Goal: Task Accomplishment & Management: Complete application form

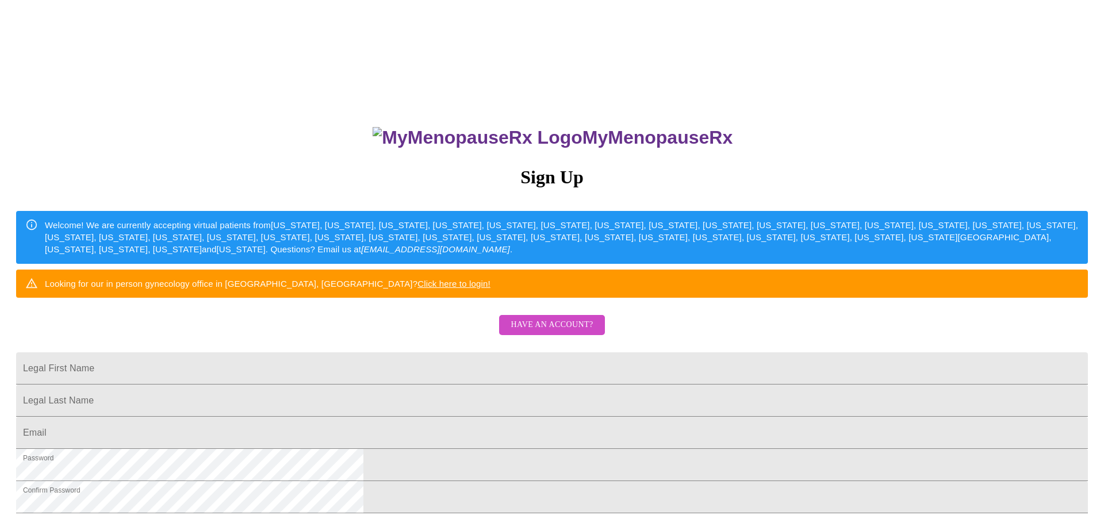
click at [545, 332] on span "Have an account?" at bounding box center [552, 325] width 82 height 14
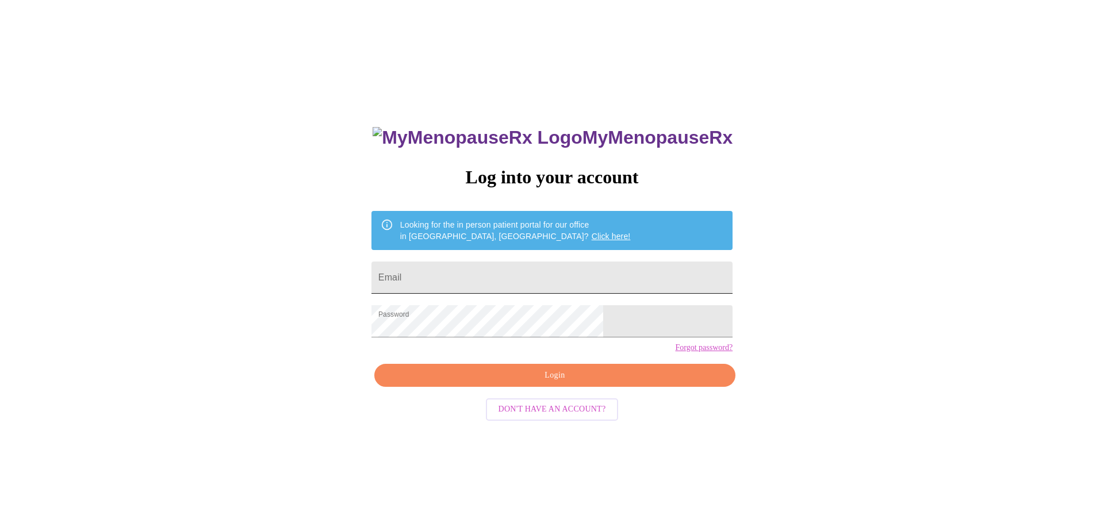
click at [538, 272] on input "Email" at bounding box center [552, 278] width 361 height 32
type input "[EMAIL_ADDRESS][DOMAIN_NAME]"
click at [560, 383] on span "Login" at bounding box center [555, 376] width 335 height 14
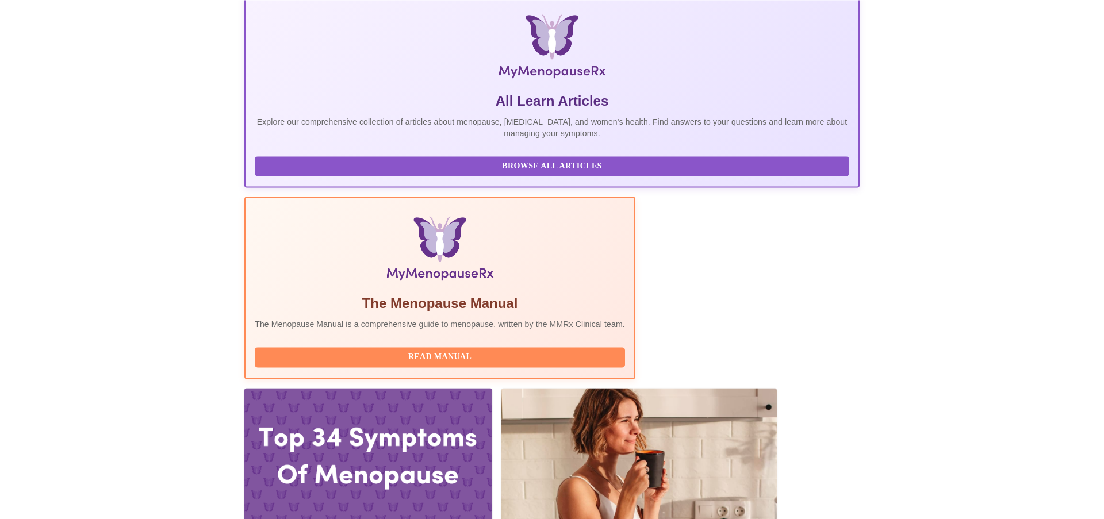
scroll to position [238, 0]
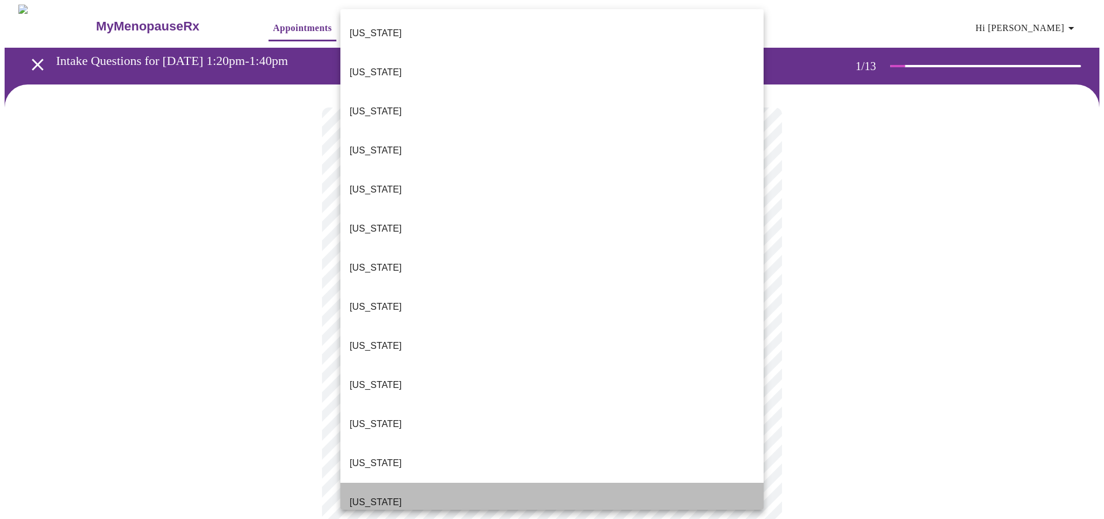
click at [404, 483] on li "[US_STATE]" at bounding box center [552, 502] width 423 height 39
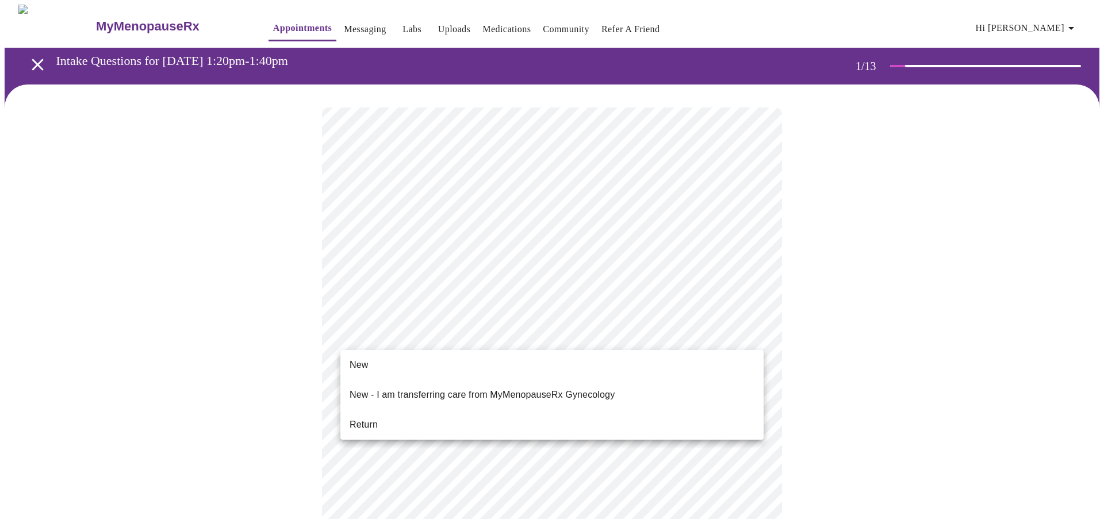
click at [433, 423] on li "Return" at bounding box center [552, 425] width 423 height 21
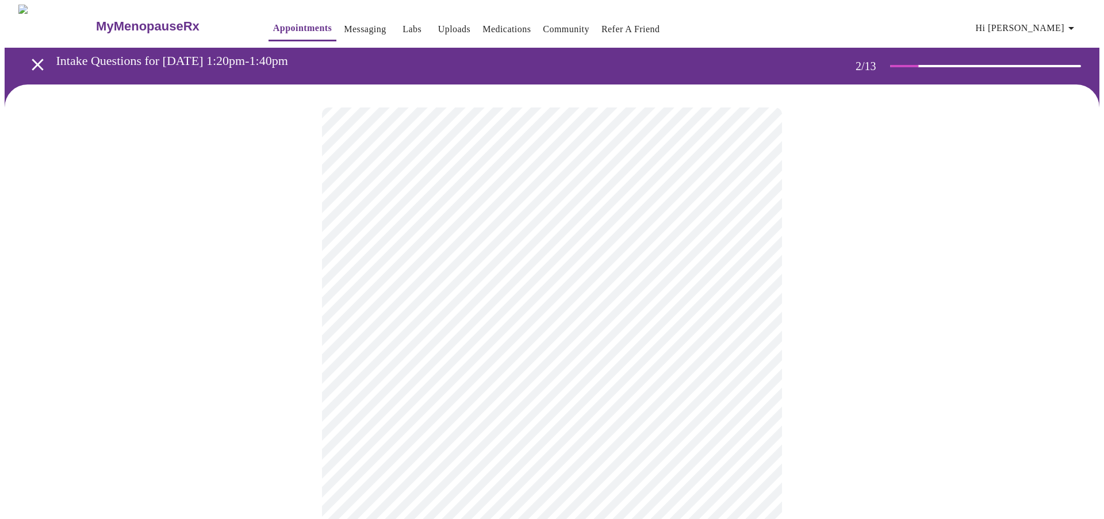
click at [469, 238] on body "MyMenopauseRx Appointments Messaging Labs Uploads Medications Community Refer a…" at bounding box center [552, 404] width 1095 height 798
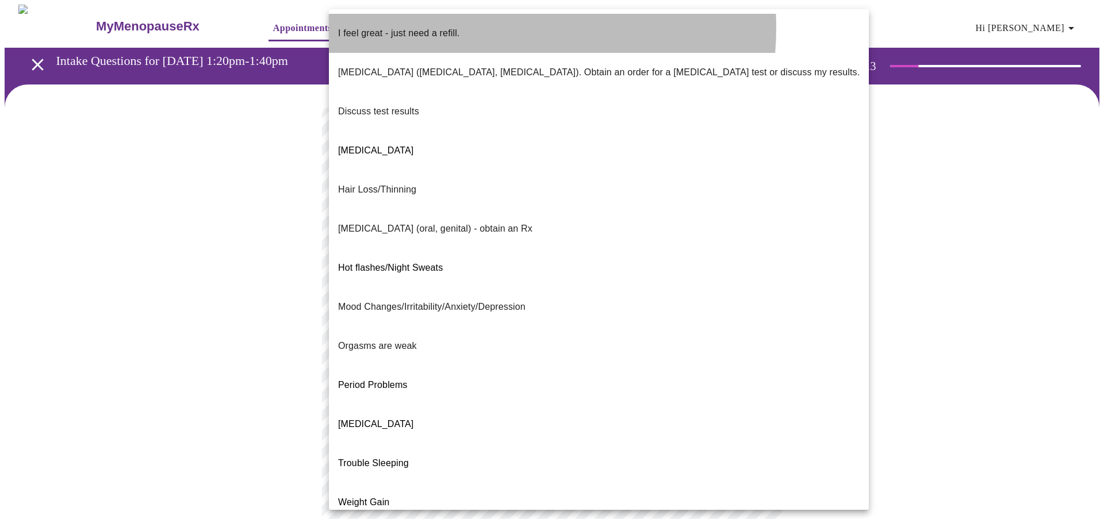
click at [464, 28] on li "I feel great - just need a refill." at bounding box center [599, 33] width 540 height 39
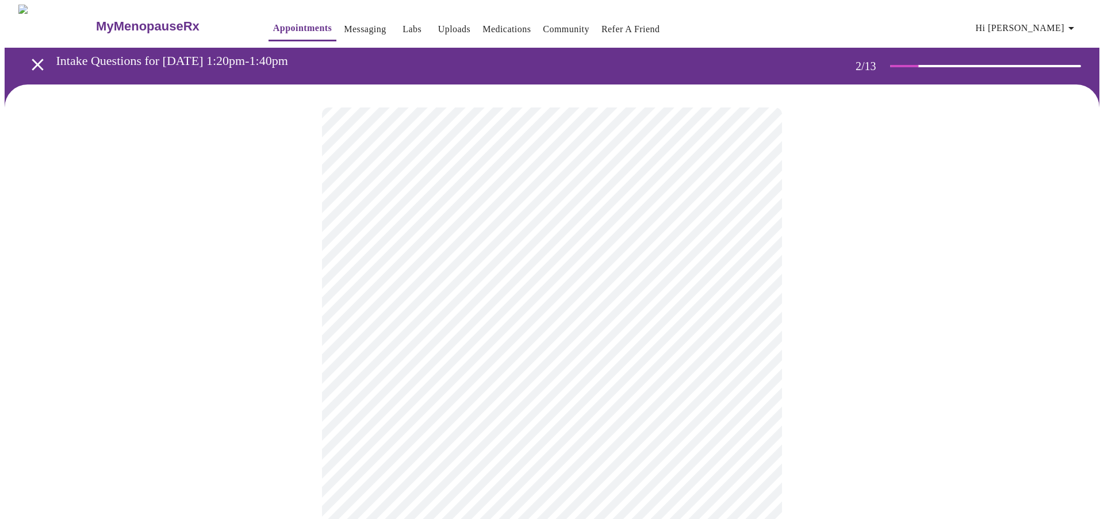
scroll to position [159, 0]
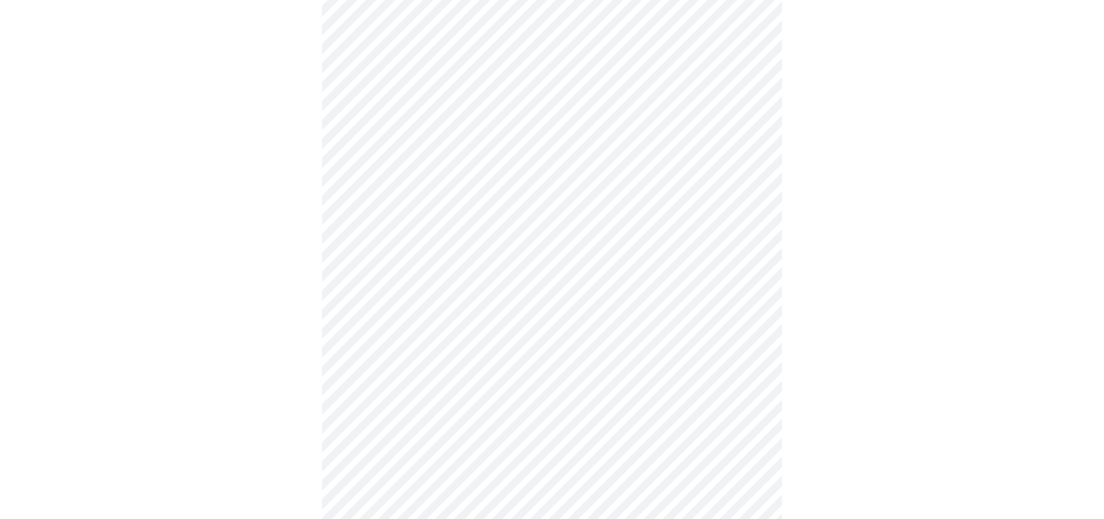
click at [598, 177] on body "MyMenopauseRx Appointments Messaging Labs Uploads Medications Community Refer a…" at bounding box center [552, 241] width 1095 height 791
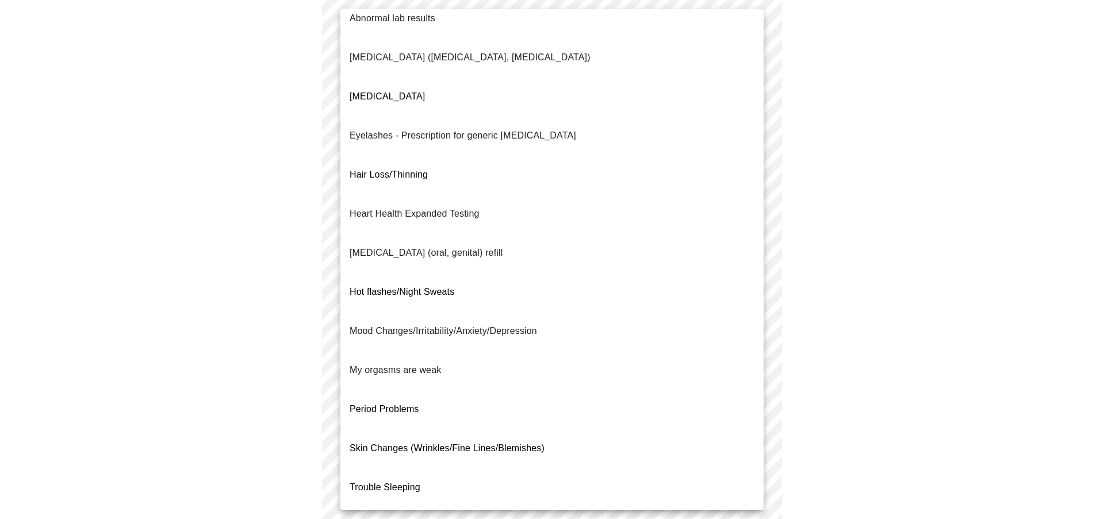
scroll to position [17, 0]
click at [407, 479] on p "Trouble Sleeping" at bounding box center [385, 486] width 71 height 14
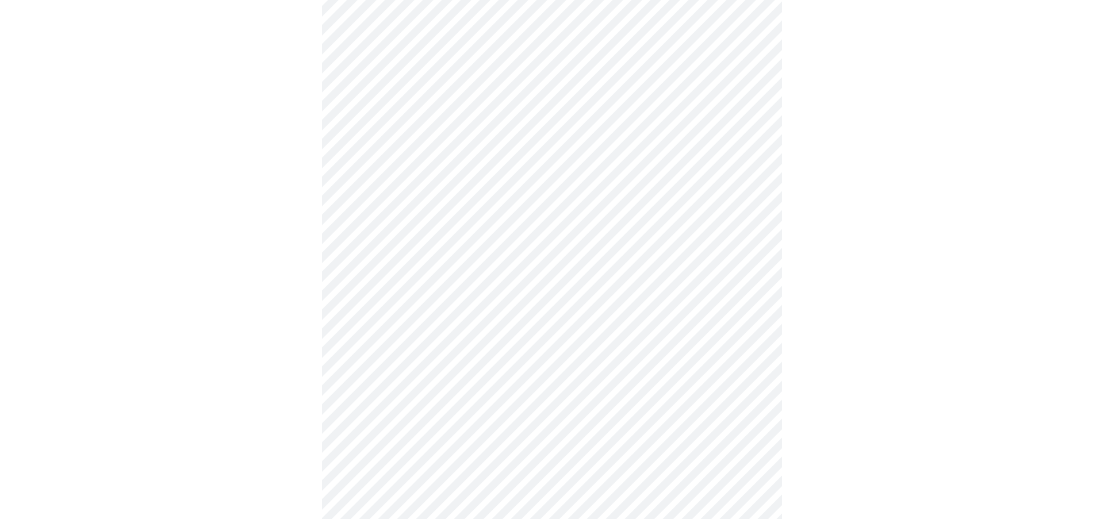
click at [471, 290] on body "MyMenopauseRx Appointments Messaging Labs Uploads Medications Community Refer a…" at bounding box center [552, 238] width 1095 height 785
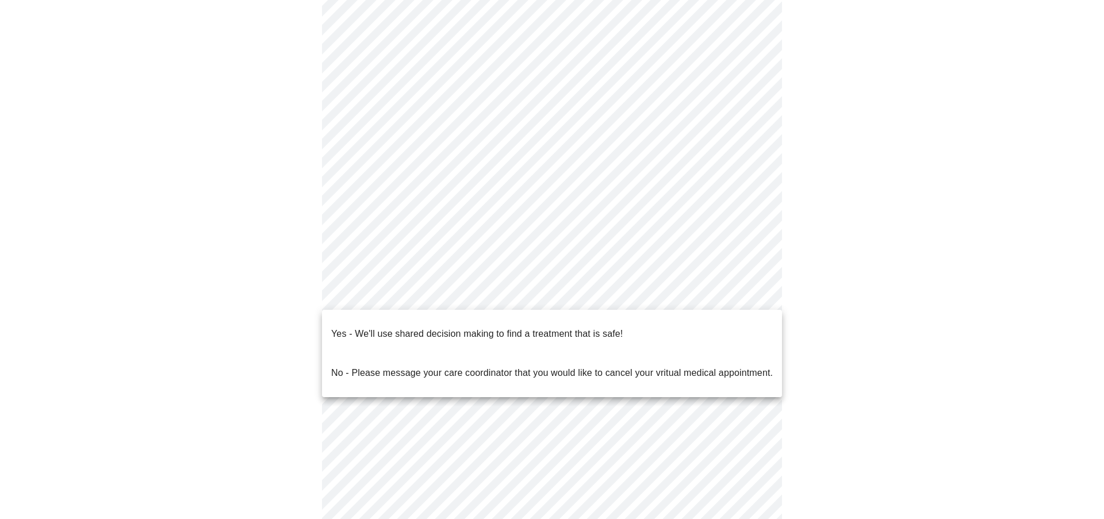
click at [439, 327] on p "Yes - We'll use shared decision making to find a treatment that is safe!" at bounding box center [477, 334] width 292 height 14
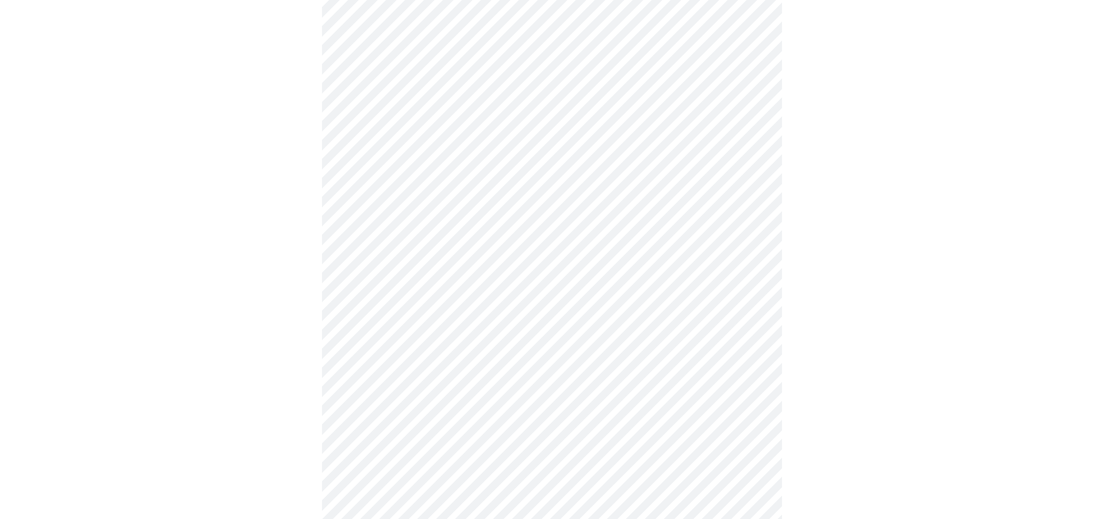
scroll to position [0, 0]
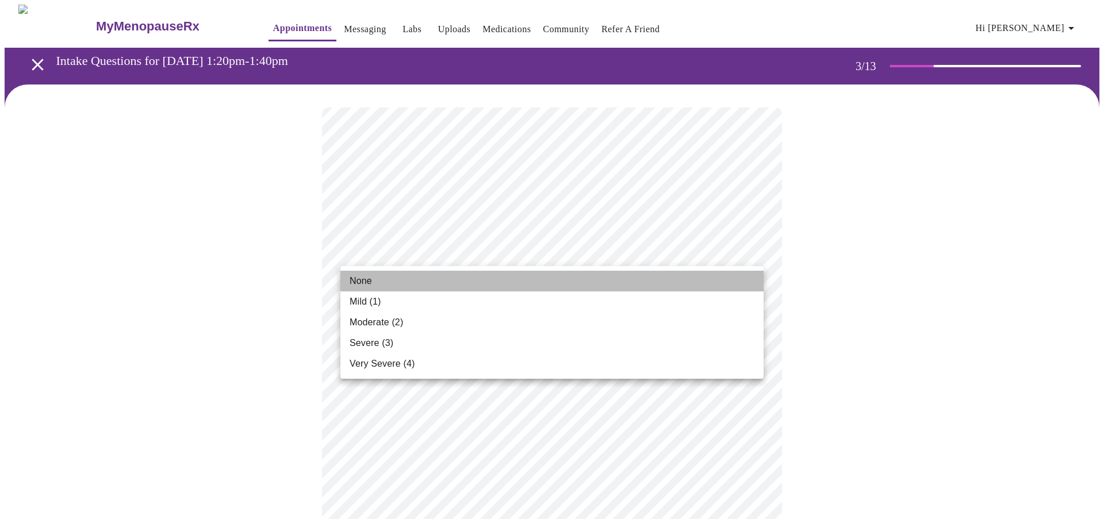
click at [470, 279] on li "None" at bounding box center [552, 281] width 423 height 21
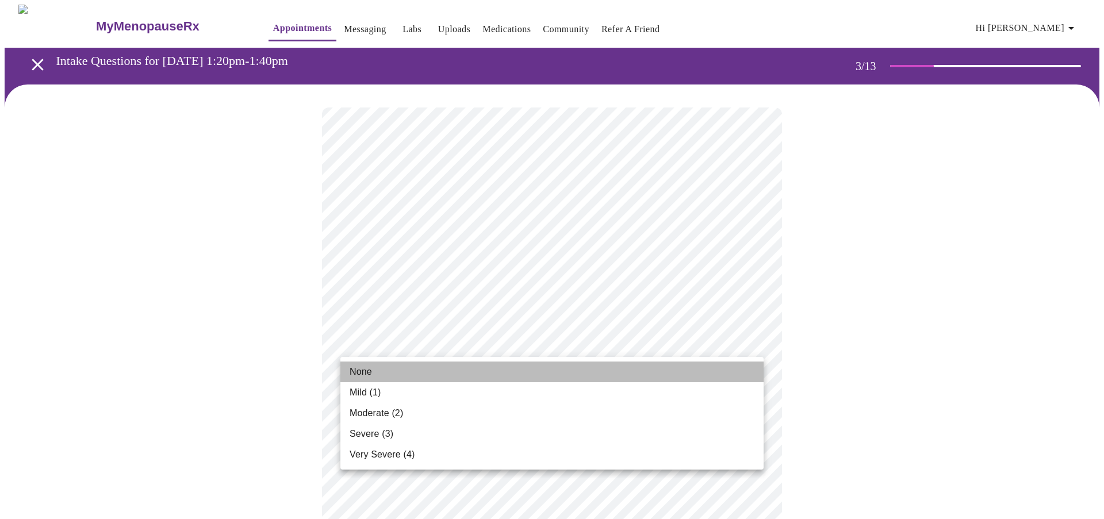
click at [479, 374] on li "None" at bounding box center [552, 372] width 423 height 21
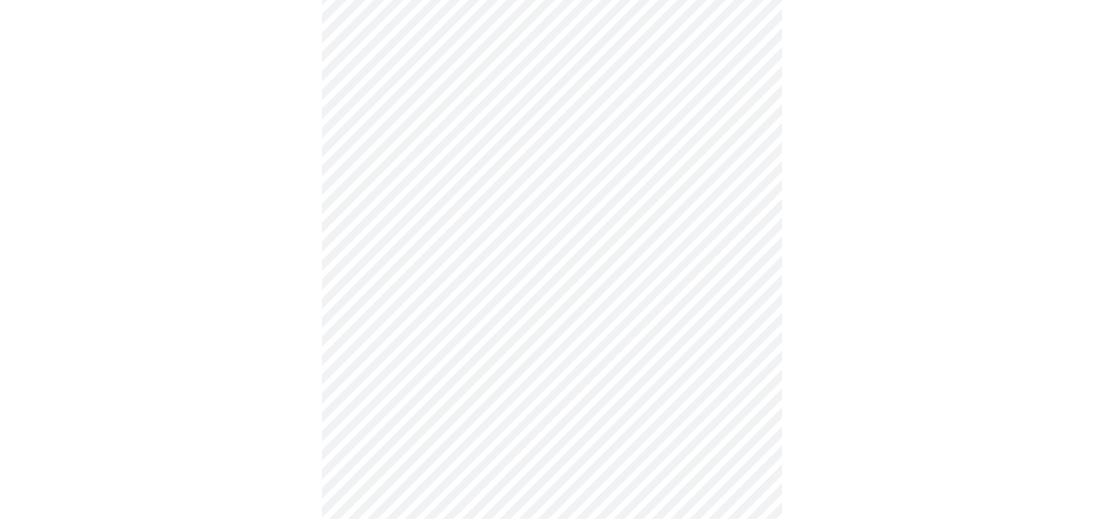
scroll to position [159, 0]
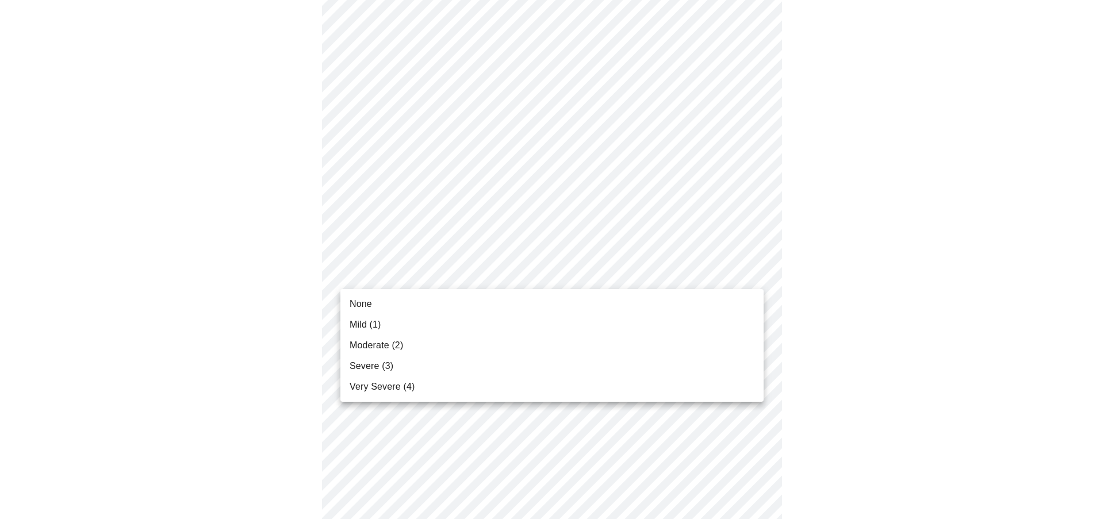
click at [473, 345] on li "Moderate (2)" at bounding box center [552, 345] width 423 height 21
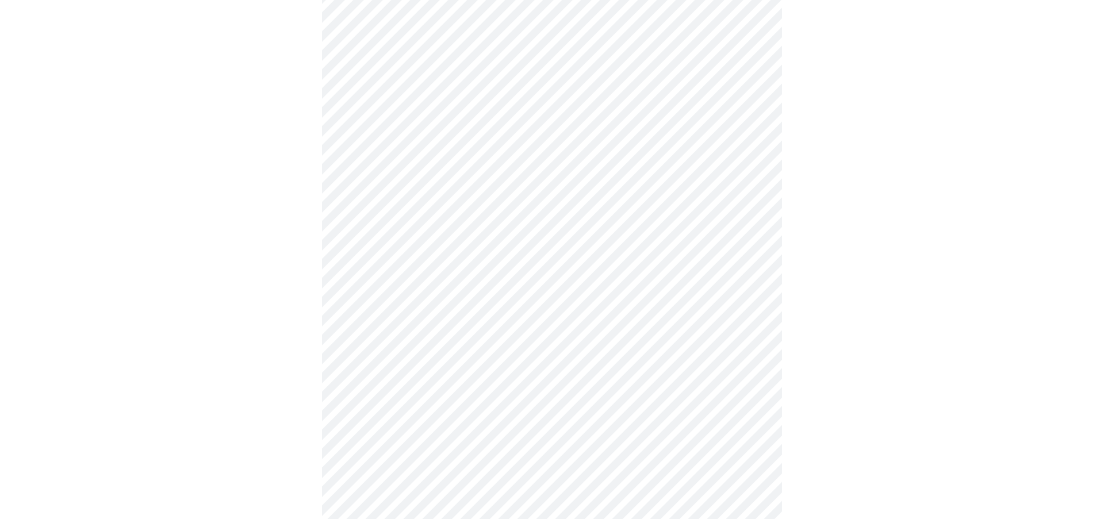
scroll to position [238, 0]
click at [473, 283] on body "MyMenopauseRx Appointments Messaging Labs Uploads Medications Community Refer a…" at bounding box center [552, 507] width 1095 height 1482
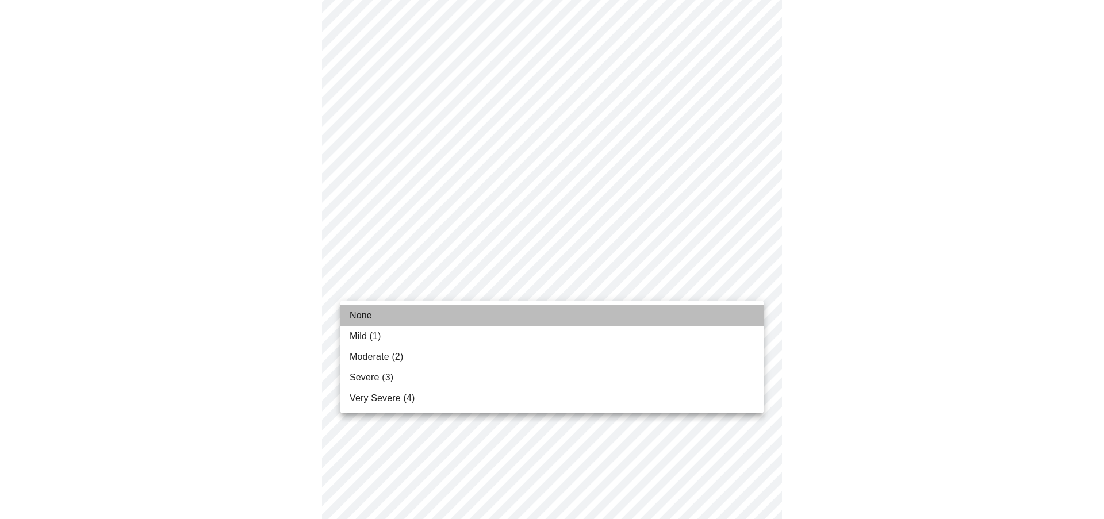
click at [461, 315] on li "None" at bounding box center [552, 315] width 423 height 21
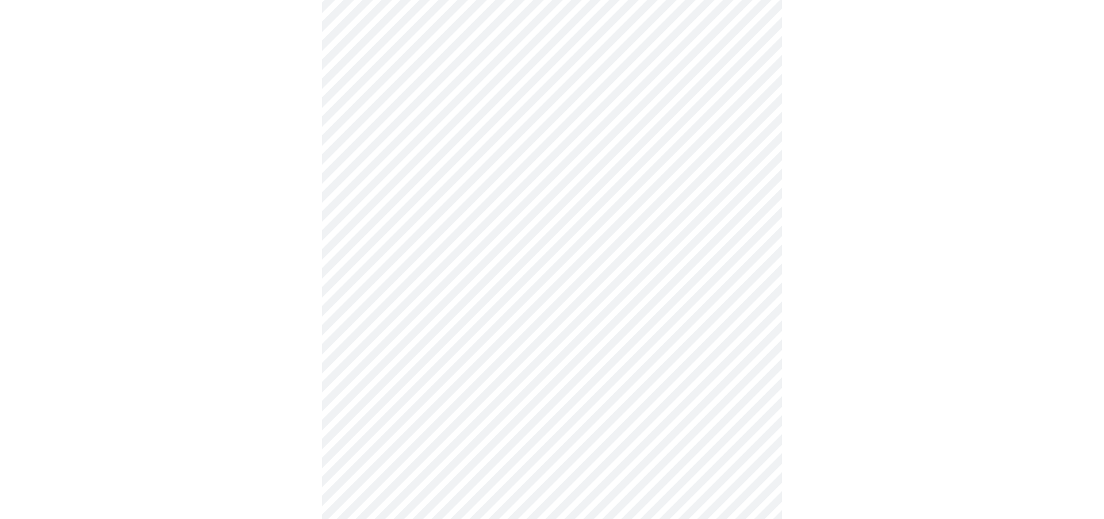
scroll to position [397, 0]
click at [490, 210] on body "MyMenopauseRx Appointments Messaging Labs Uploads Medications Community Refer a…" at bounding box center [552, 341] width 1095 height 1466
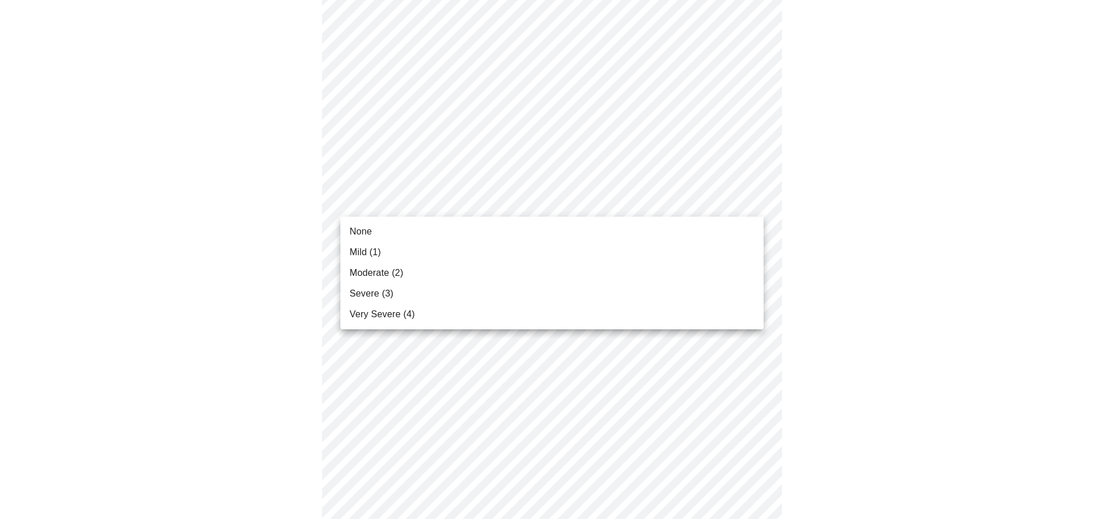
click at [488, 272] on li "Moderate (2)" at bounding box center [552, 273] width 423 height 21
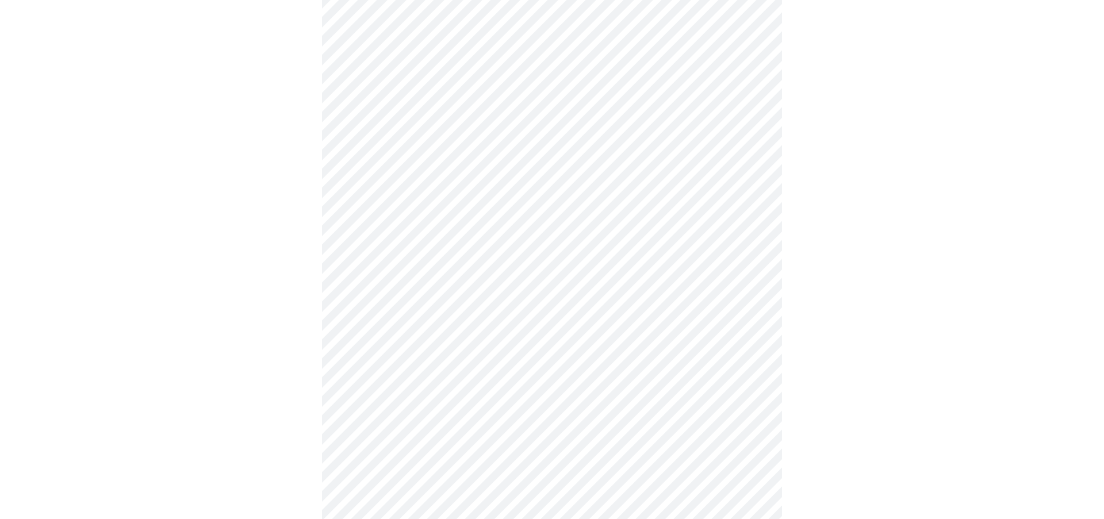
scroll to position [556, 0]
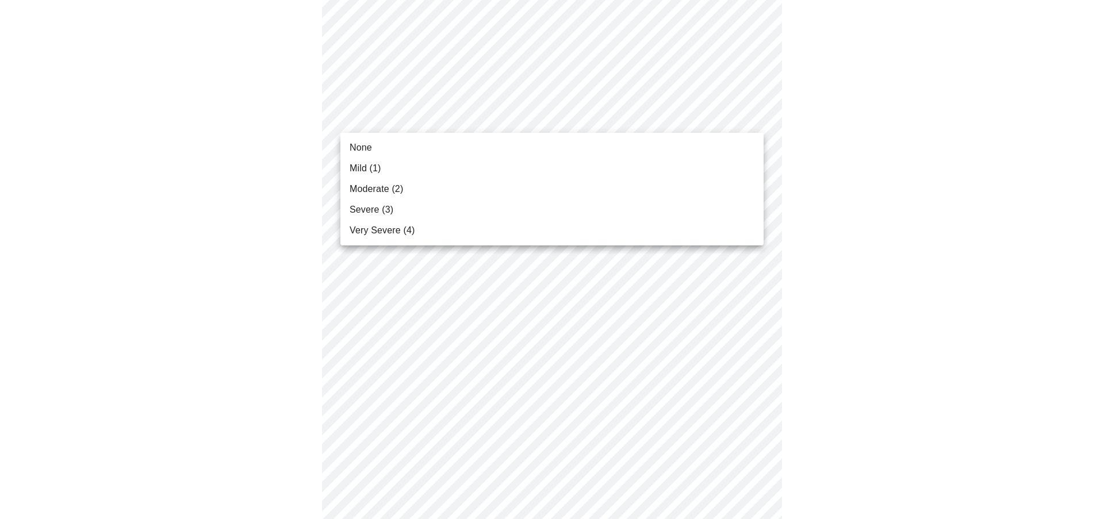
click at [473, 105] on body "MyMenopauseRx Appointments Messaging Labs Uploads Medications Community Refer a…" at bounding box center [552, 174] width 1095 height 1450
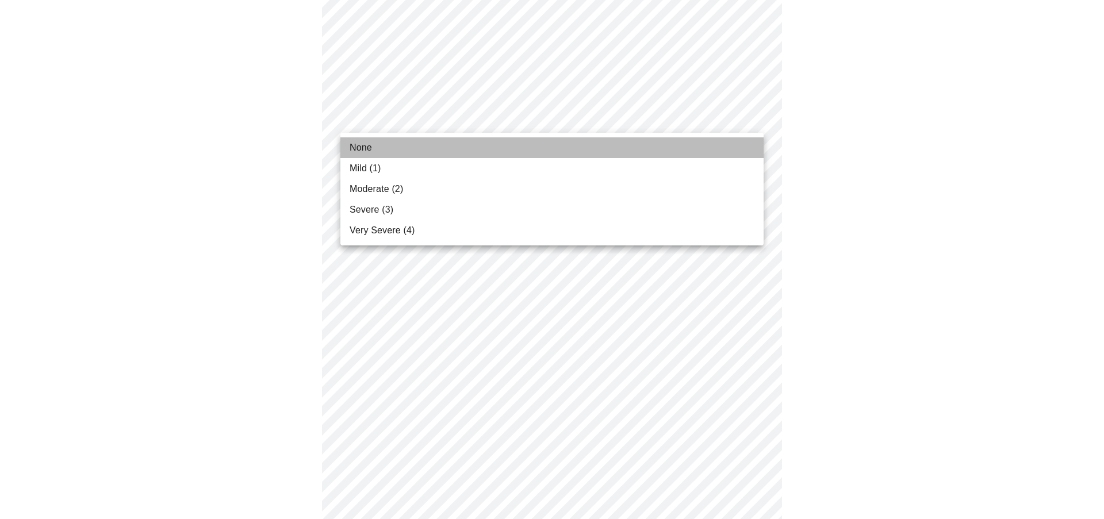
click at [472, 152] on li "None" at bounding box center [552, 147] width 423 height 21
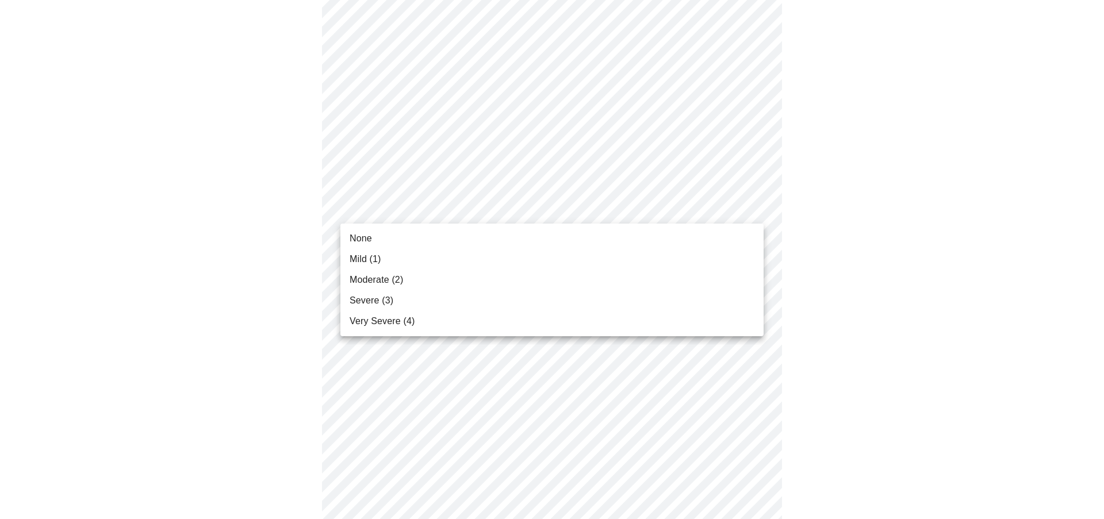
click at [465, 213] on body "MyMenopauseRx Appointments Messaging Labs Uploads Medications Community Refer a…" at bounding box center [552, 165] width 1095 height 1433
click at [469, 277] on li "Moderate (2)" at bounding box center [552, 280] width 423 height 21
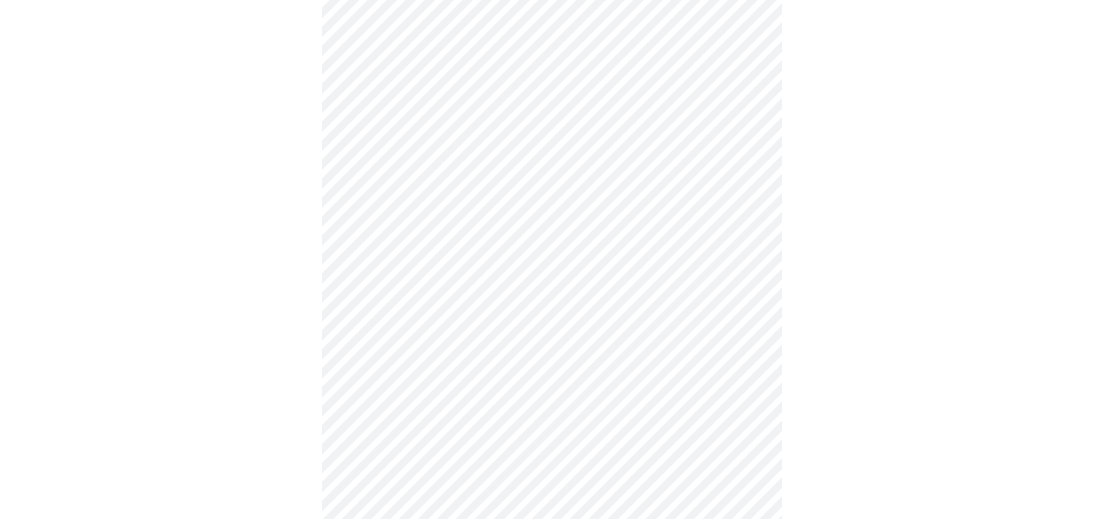
click at [471, 208] on body "MyMenopauseRx Appointments Messaging Labs Uploads Medications Community Refer a…" at bounding box center [552, 157] width 1095 height 1417
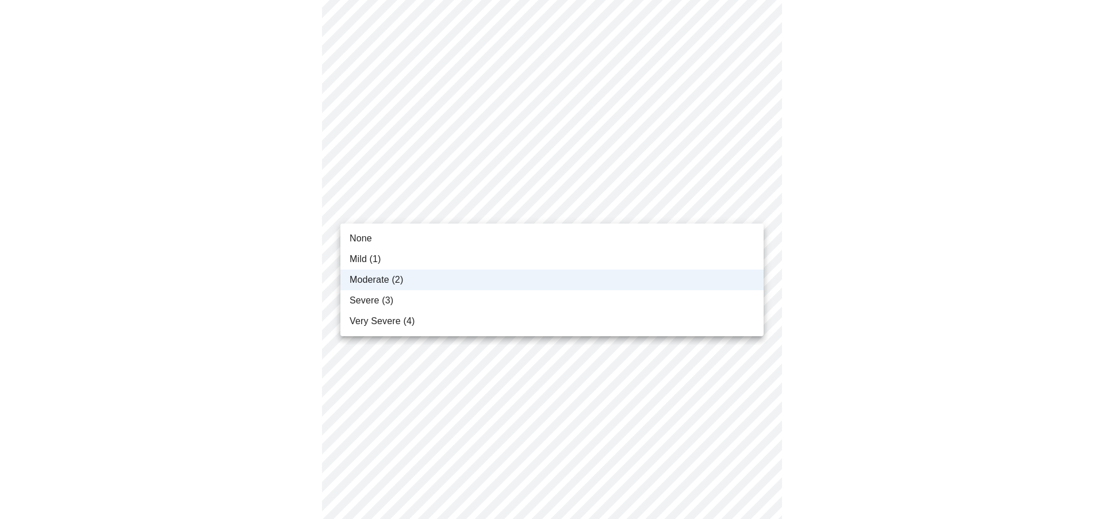
click at [465, 265] on li "Mild (1)" at bounding box center [552, 259] width 423 height 21
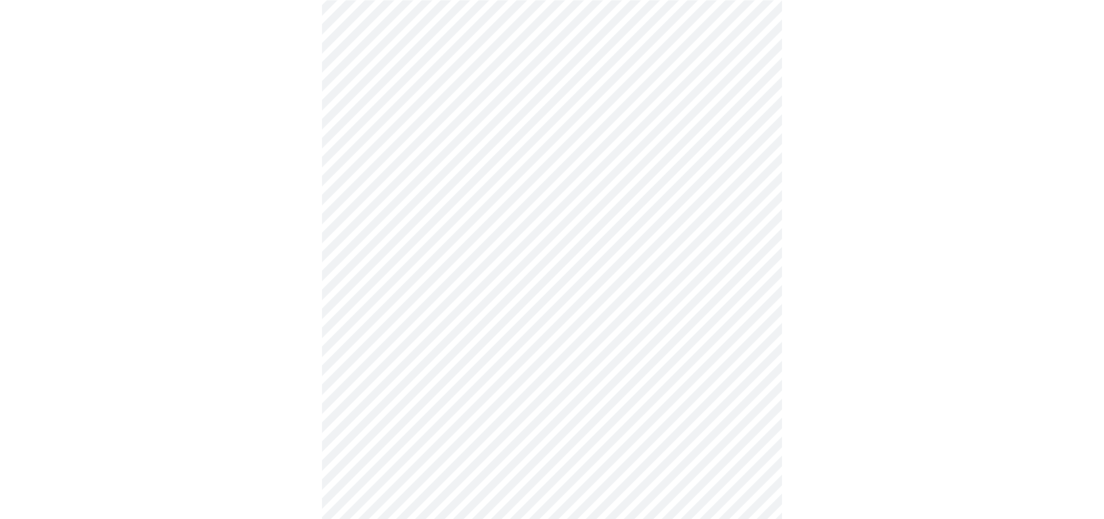
scroll to position [635, 0]
click at [465, 222] on body "MyMenopauseRx Appointments Messaging Labs Uploads Medications Community Refer a…" at bounding box center [552, 78] width 1095 height 1417
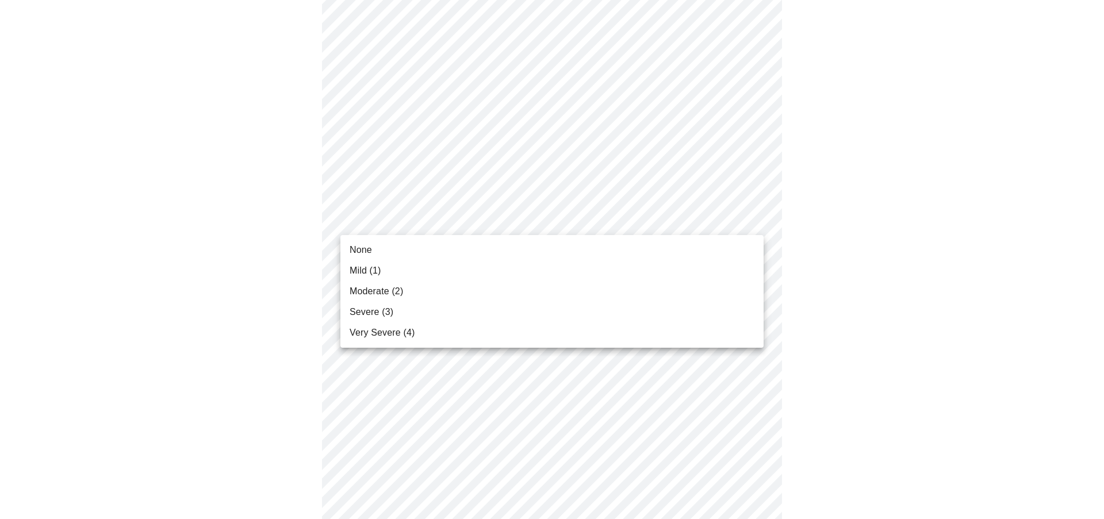
click at [465, 280] on li "Mild (1)" at bounding box center [552, 271] width 423 height 21
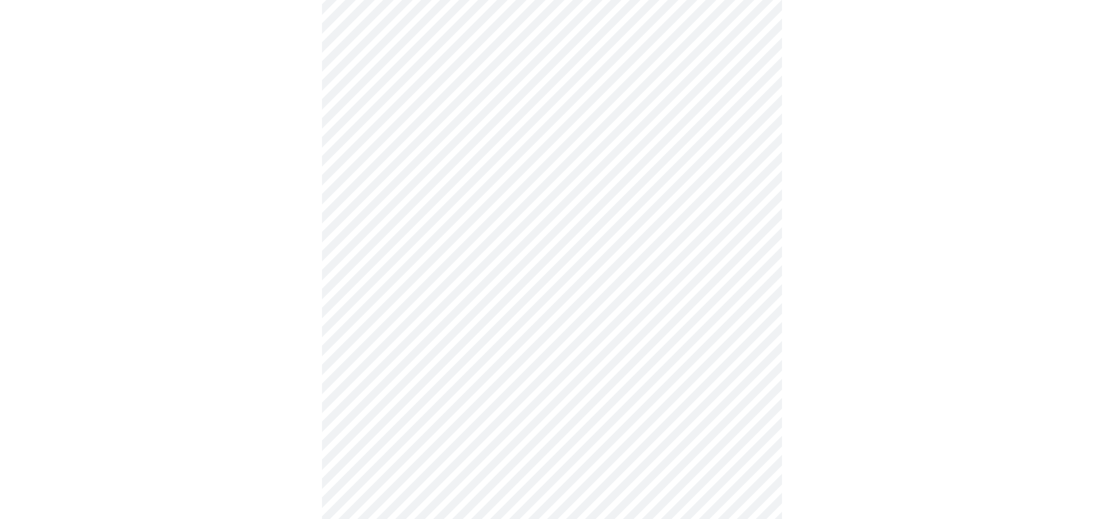
click at [469, 305] on body "MyMenopauseRx Appointments Messaging Labs Uploads Medications Community Refer a…" at bounding box center [552, 70] width 1095 height 1401
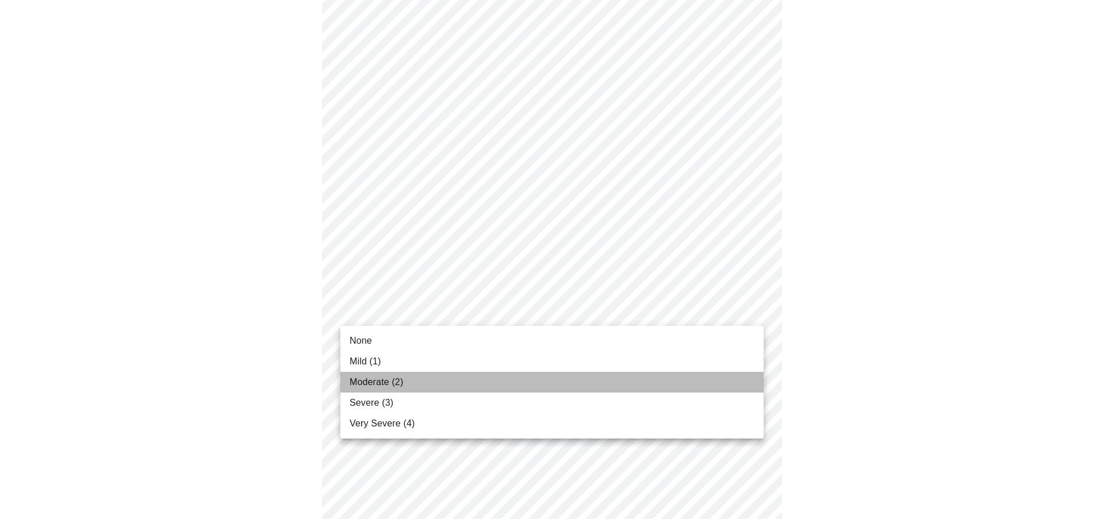
click at [479, 380] on li "Moderate (2)" at bounding box center [552, 382] width 423 height 21
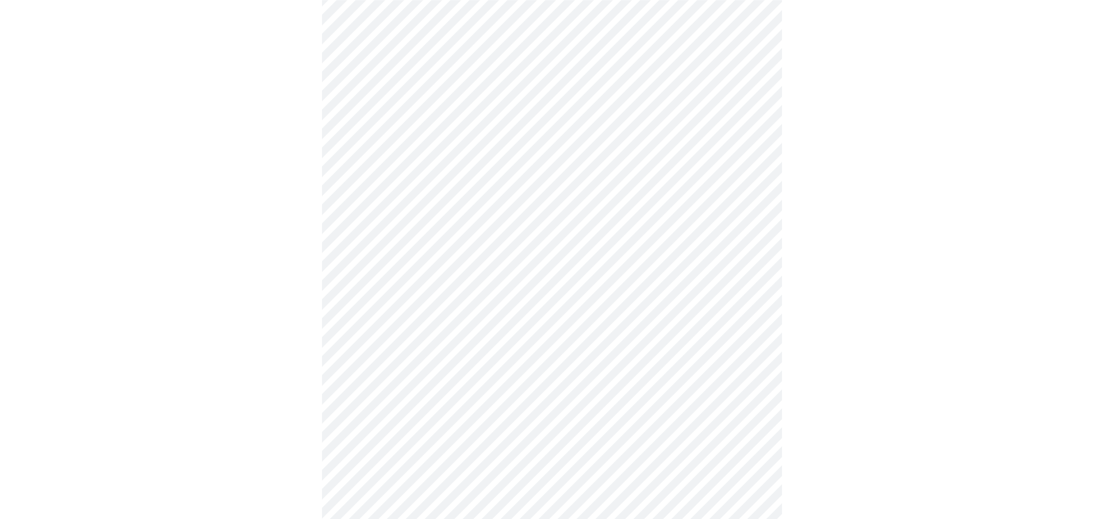
scroll to position [794, 0]
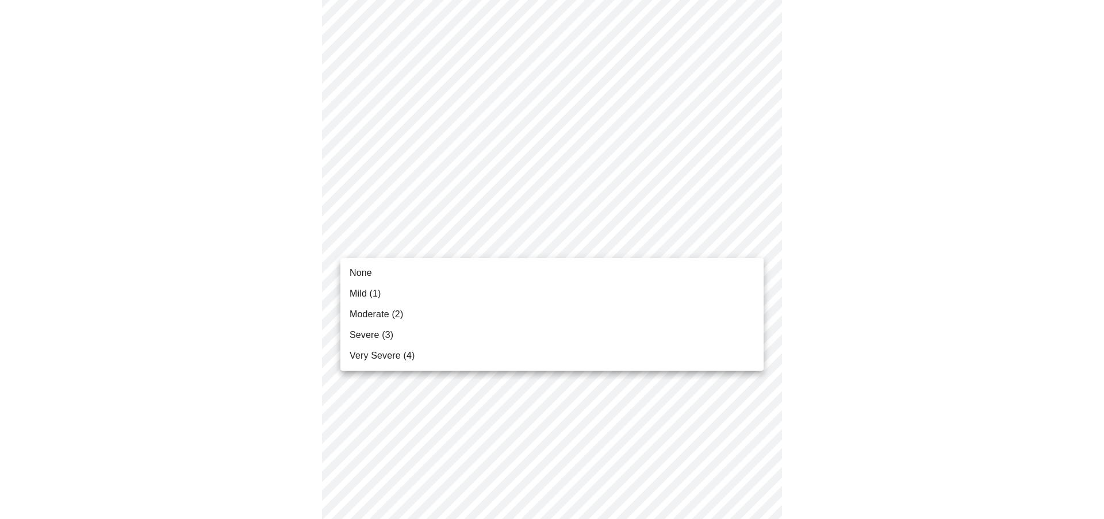
click at [529, 298] on li "Mild (1)" at bounding box center [552, 294] width 423 height 21
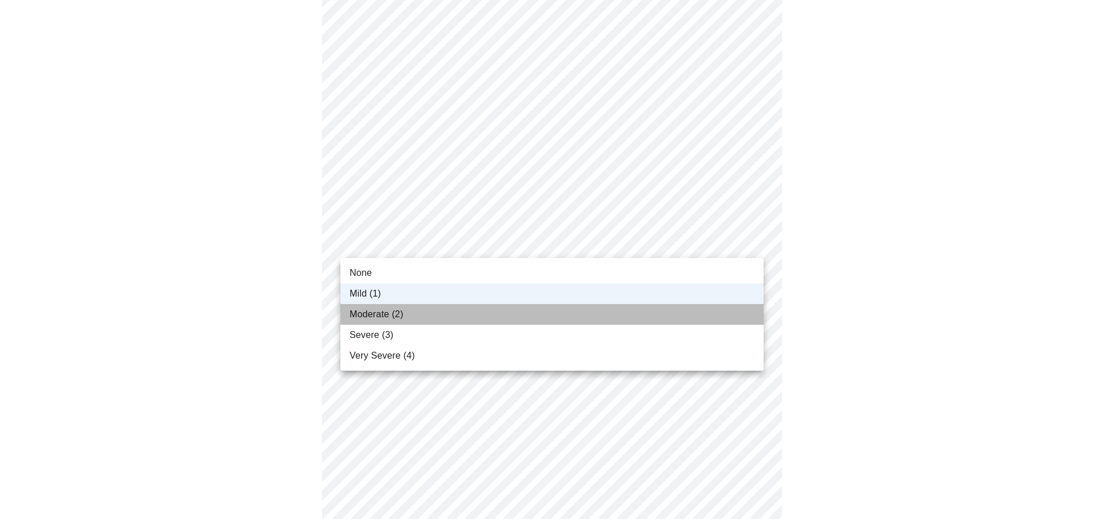
click at [535, 315] on li "Moderate (2)" at bounding box center [552, 314] width 423 height 21
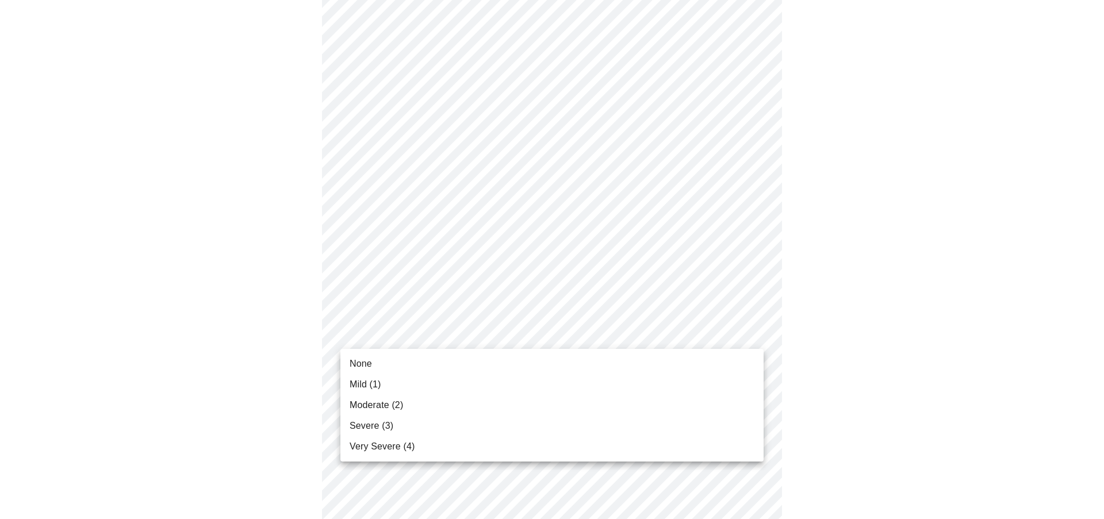
click at [514, 393] on li "Mild (1)" at bounding box center [552, 384] width 423 height 21
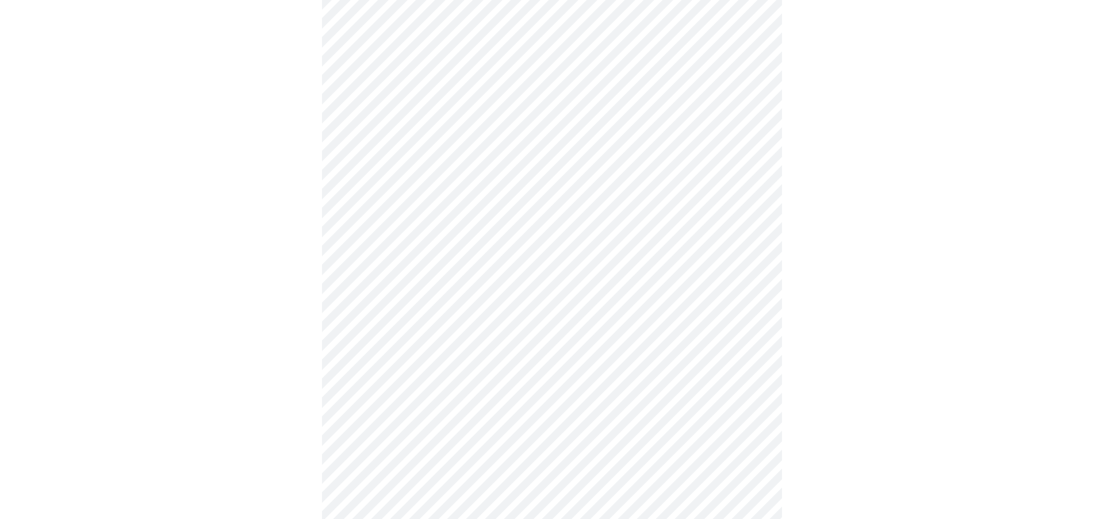
scroll to position [476, 0]
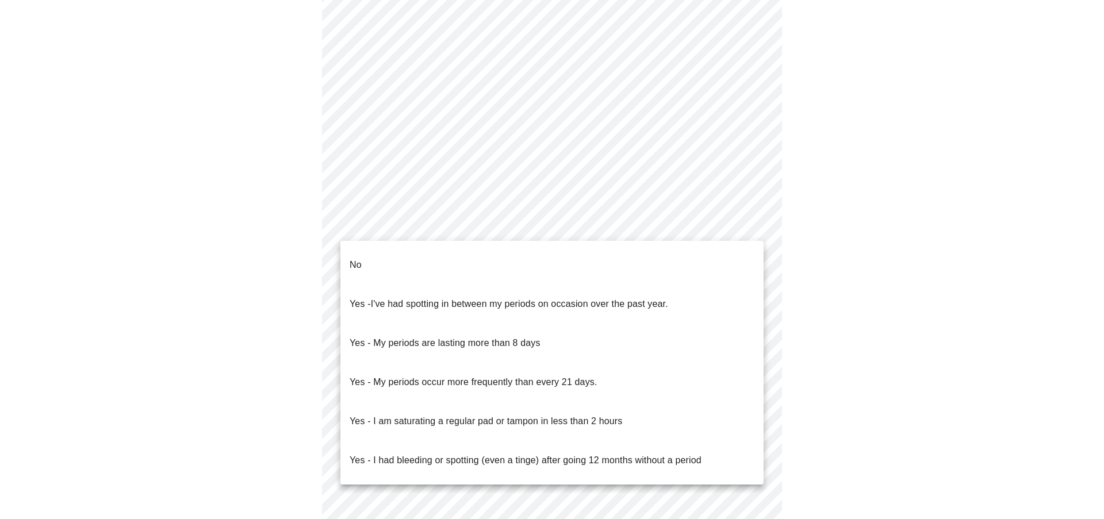
click at [488, 219] on body "MyMenopauseRx Appointments Messaging Labs Uploads Medications Community Refer a…" at bounding box center [552, 95] width 1095 height 1135
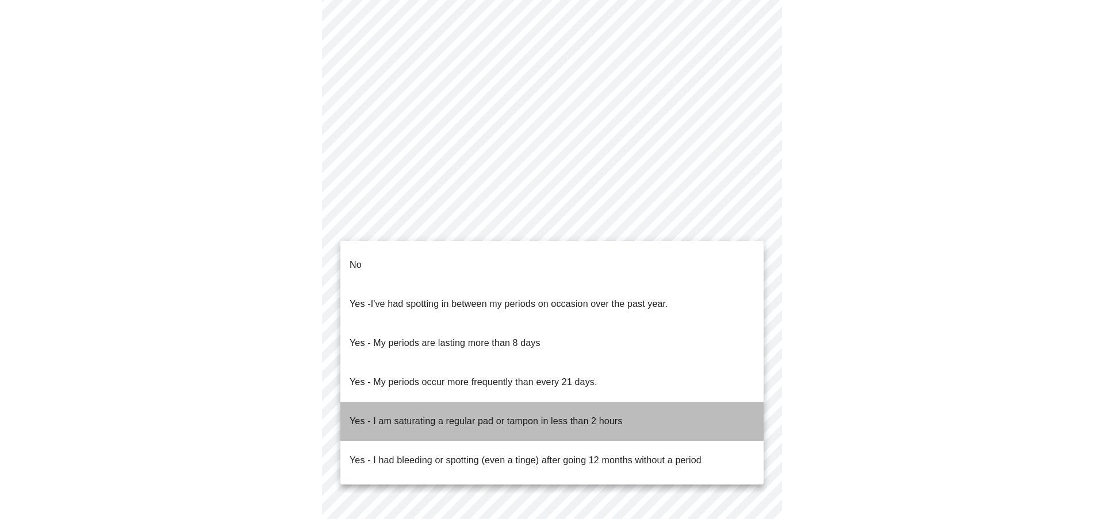
click at [469, 415] on p "Yes - I am saturating a regular pad or tampon in less than 2 hours" at bounding box center [486, 422] width 273 height 14
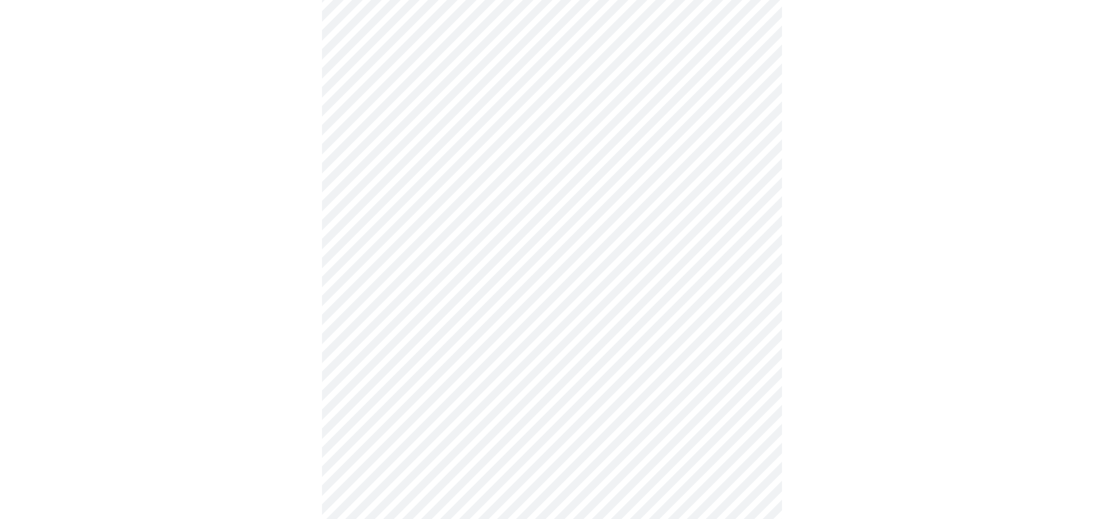
click at [480, 308] on body "MyMenopauseRx Appointments Messaging Labs Uploads Medications Community Refer a…" at bounding box center [552, 92] width 1095 height 1129
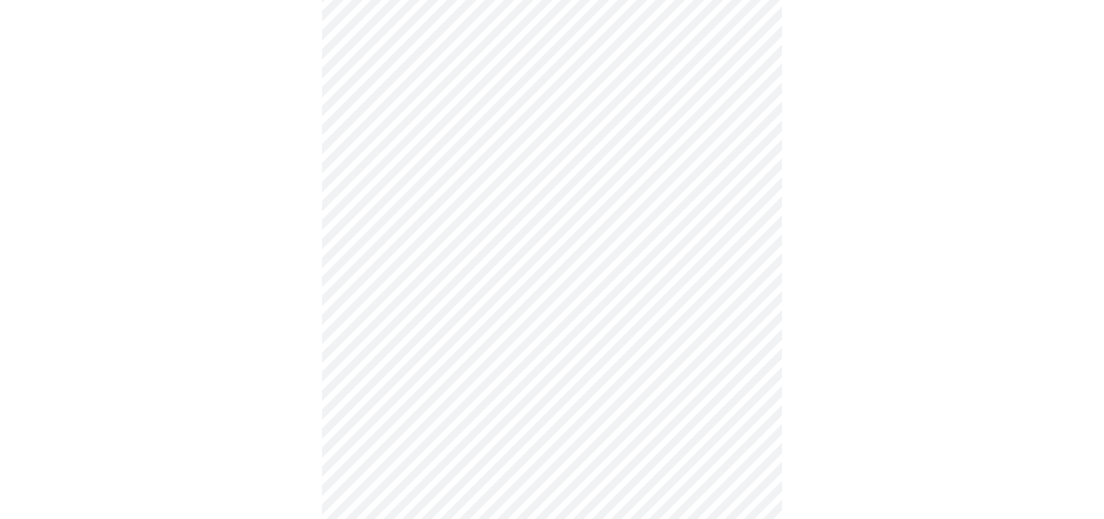
click at [448, 397] on body "MyMenopauseRx Appointments Messaging Labs Uploads Medications Community Refer a…" at bounding box center [552, 89] width 1095 height 1122
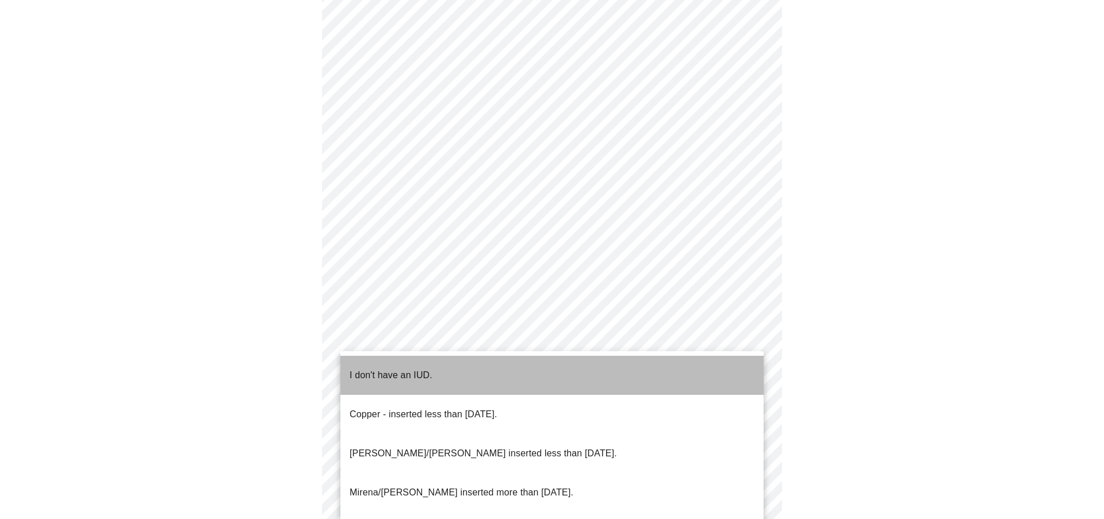
click at [449, 367] on li "I don't have an IUD." at bounding box center [552, 375] width 423 height 39
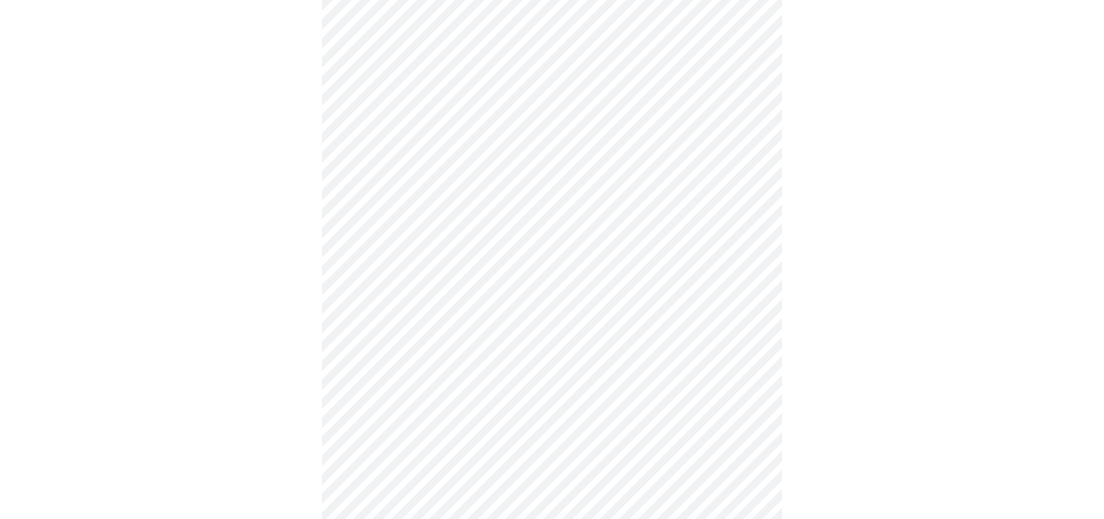
scroll to position [595, 0]
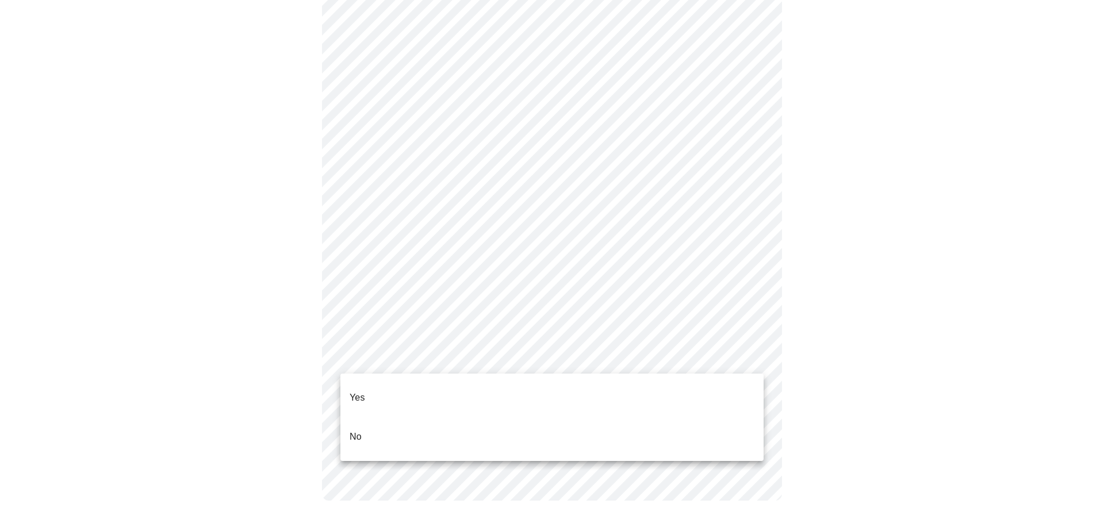
click at [438, 392] on li "Yes" at bounding box center [552, 397] width 423 height 39
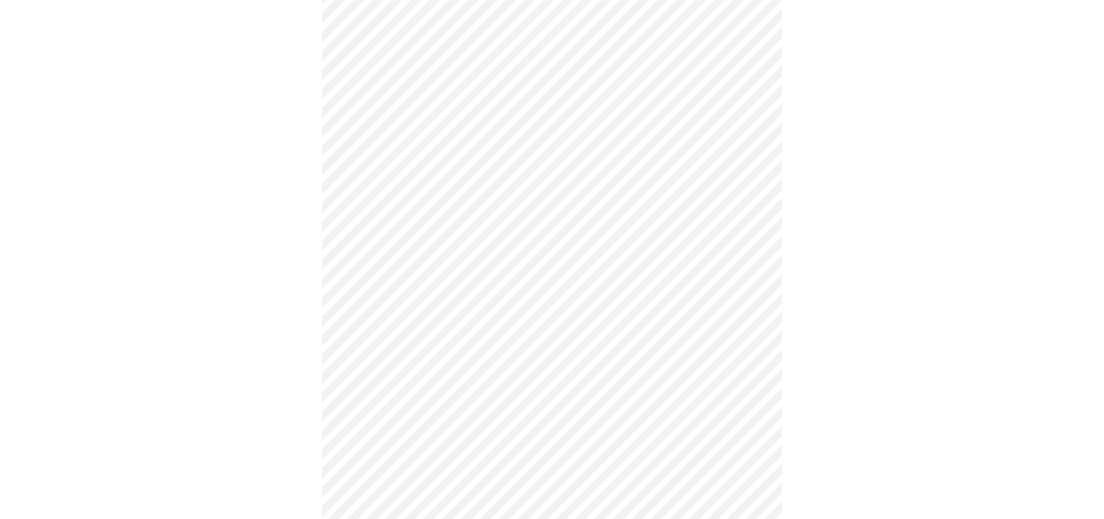
scroll to position [238, 0]
click at [525, 164] on body "MyMenopauseRx Appointments Messaging Labs Uploads Medications Community Refer a…" at bounding box center [552, 191] width 1095 height 850
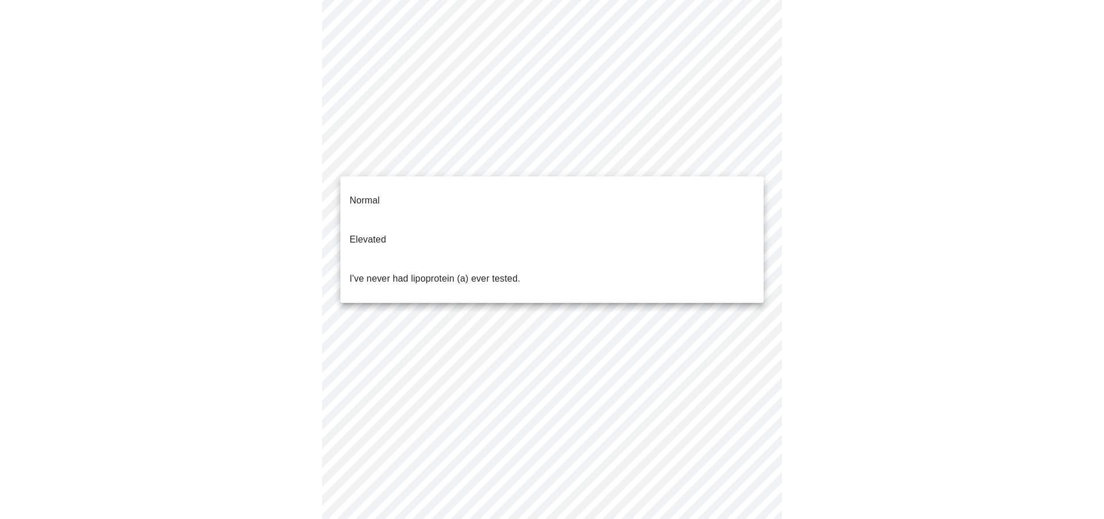
click at [517, 272] on p "I've never had lipoprotein (a) ever tested." at bounding box center [435, 279] width 171 height 14
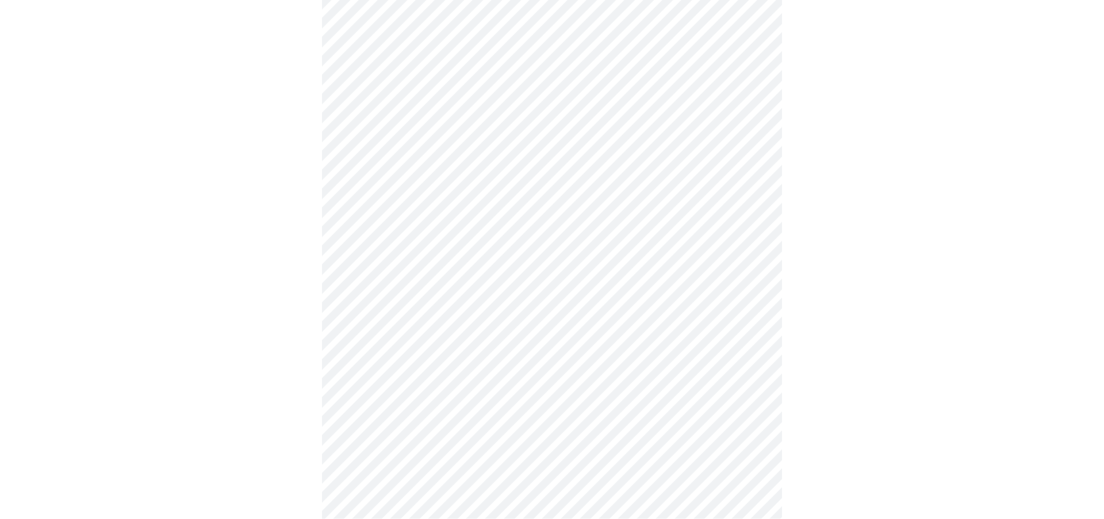
scroll to position [3096, 0]
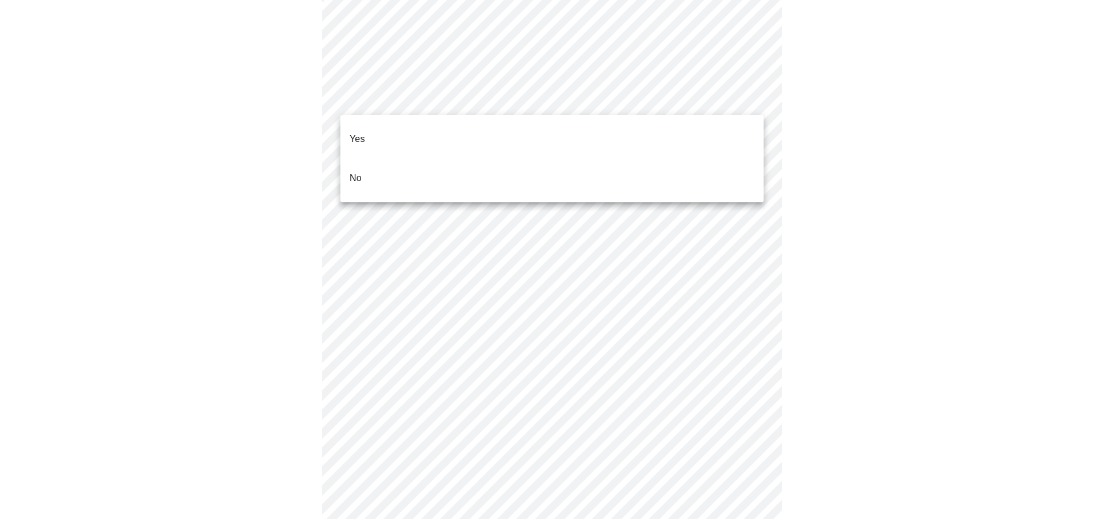
click at [412, 168] on li "No" at bounding box center [552, 178] width 423 height 39
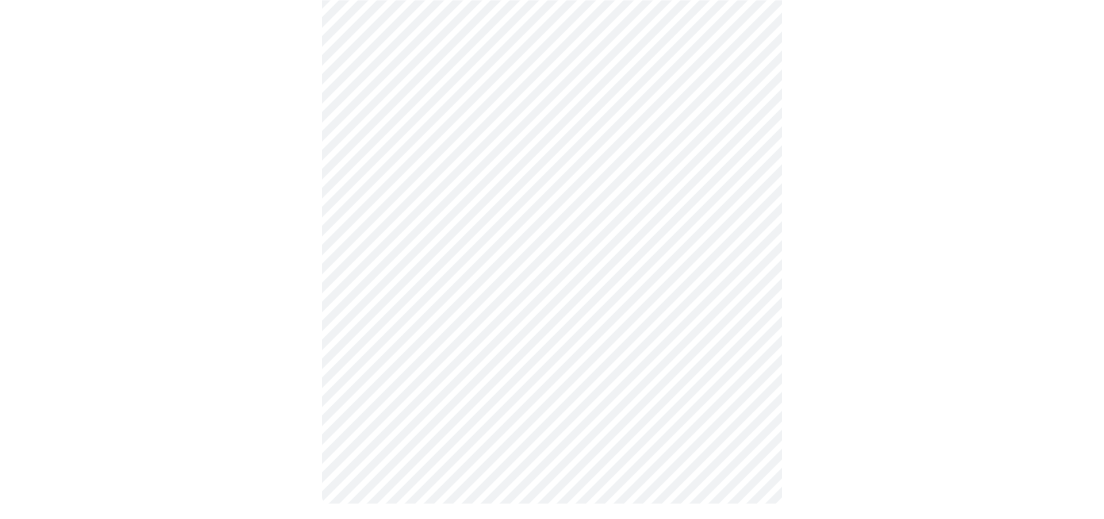
scroll to position [967, 0]
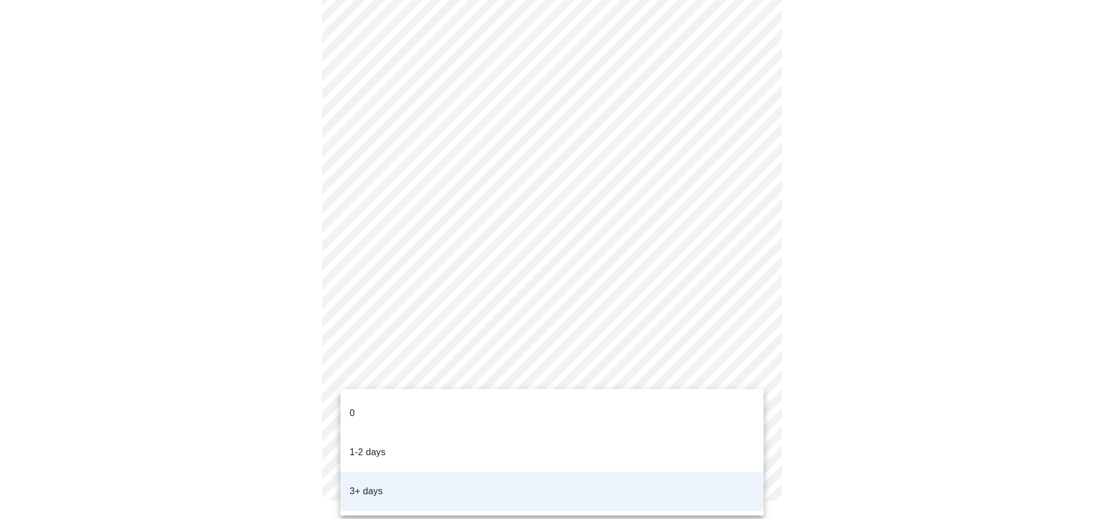
click at [748, 373] on div at bounding box center [552, 259] width 1104 height 519
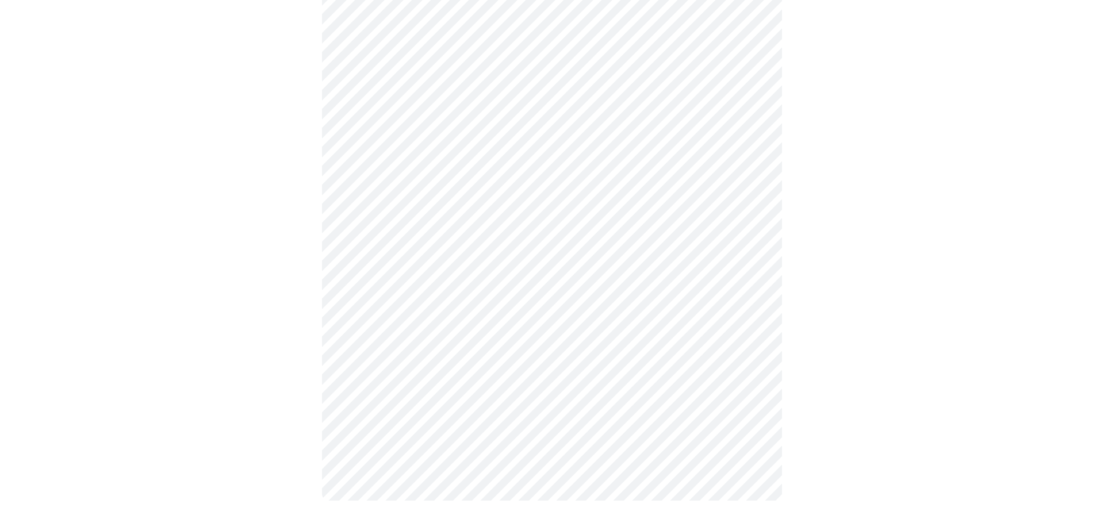
scroll to position [0, 0]
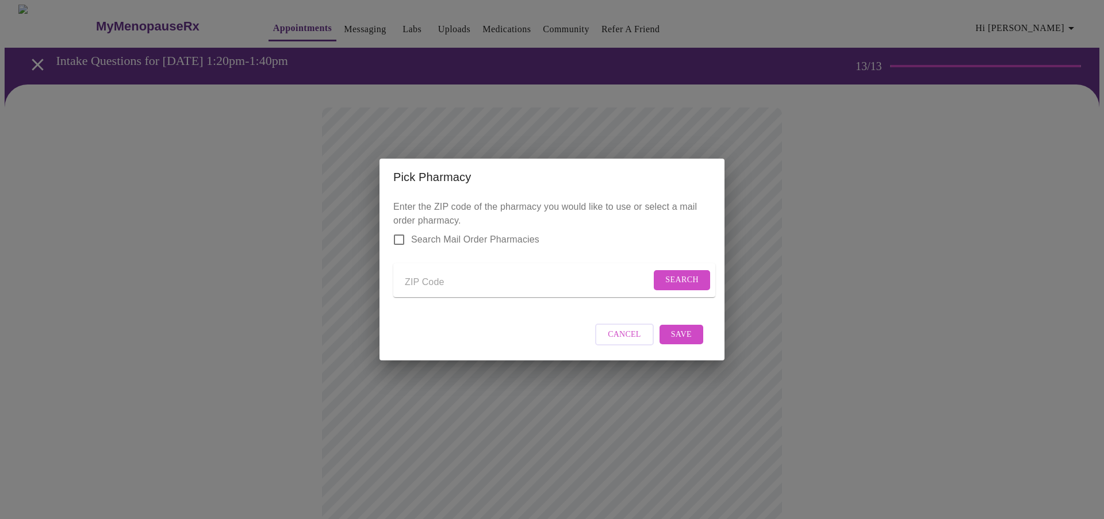
click at [618, 339] on span "Cancel" at bounding box center [624, 335] width 33 height 14
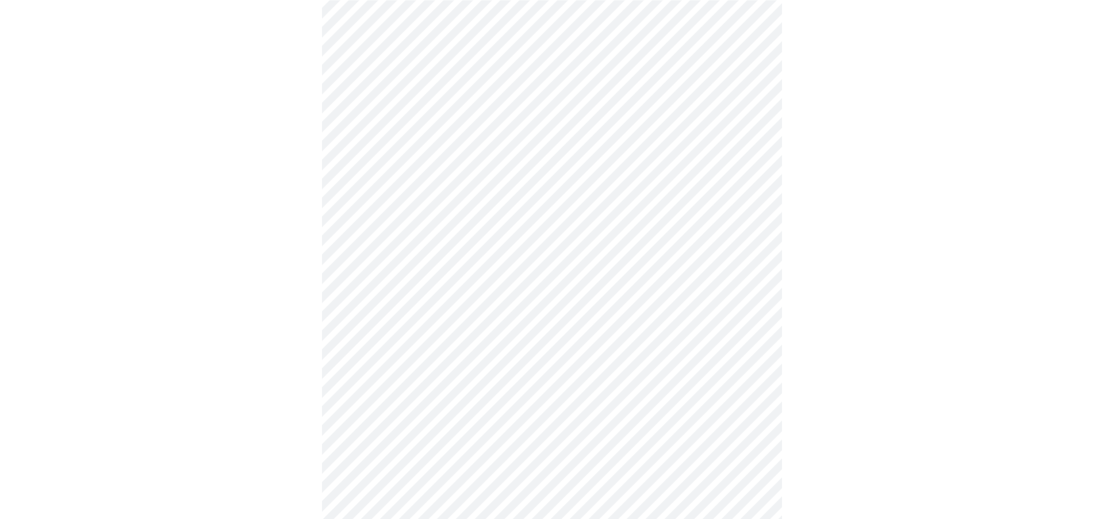
scroll to position [494, 0]
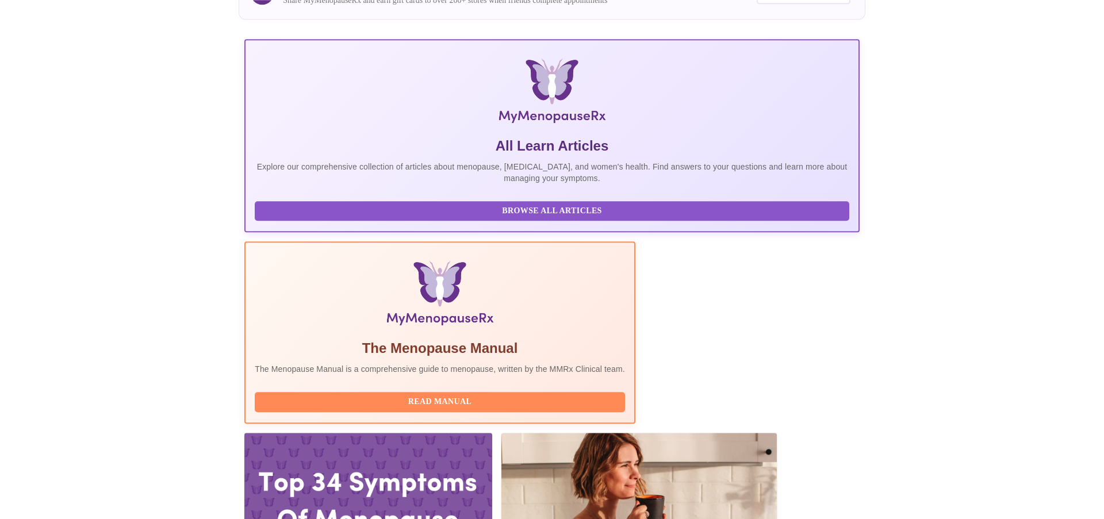
scroll to position [238, 0]
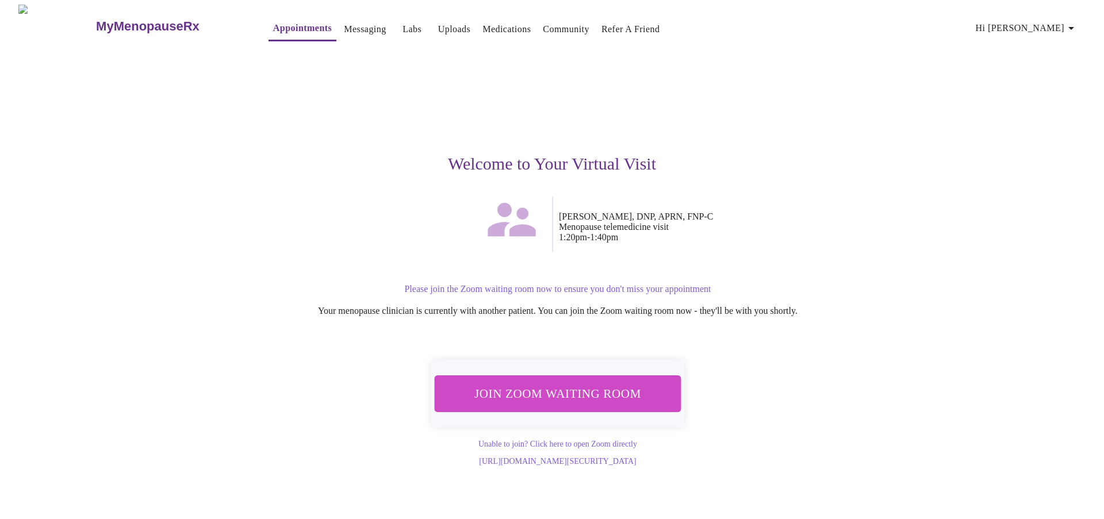
click at [565, 384] on span "Join Zoom Waiting Room" at bounding box center [557, 394] width 223 height 22
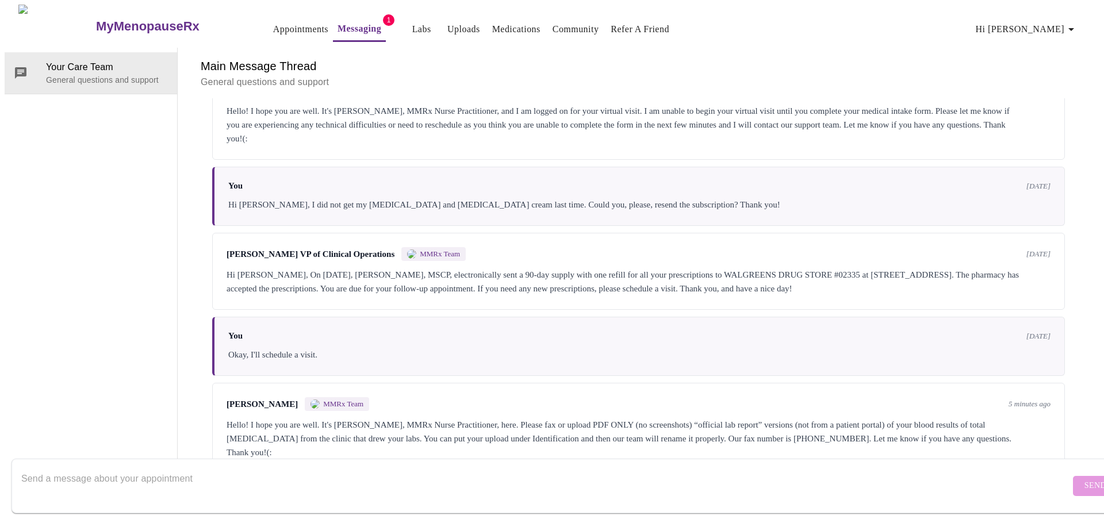
scroll to position [1209, 0]
